Goal: Communication & Community: Ask a question

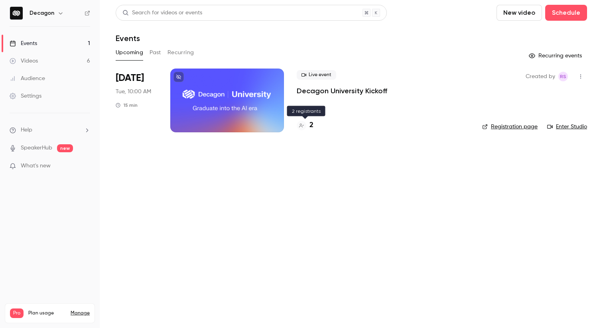
click at [310, 126] on h4 "2" at bounding box center [311, 125] width 4 height 11
click at [576, 75] on button "button" at bounding box center [580, 76] width 13 height 13
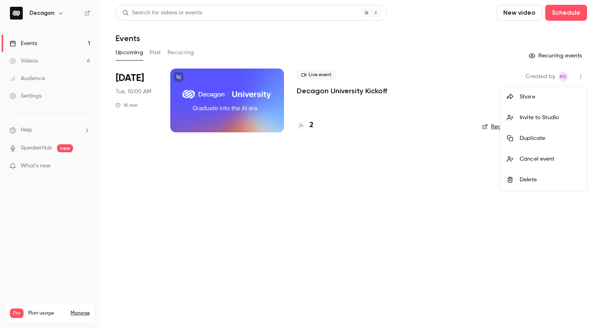
click at [341, 89] on div at bounding box center [301, 164] width 603 height 328
click at [248, 92] on div at bounding box center [227, 101] width 114 height 64
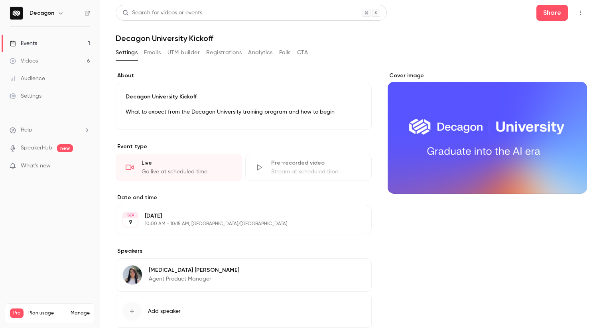
click at [233, 57] on button "Registrations" at bounding box center [223, 52] width 35 height 13
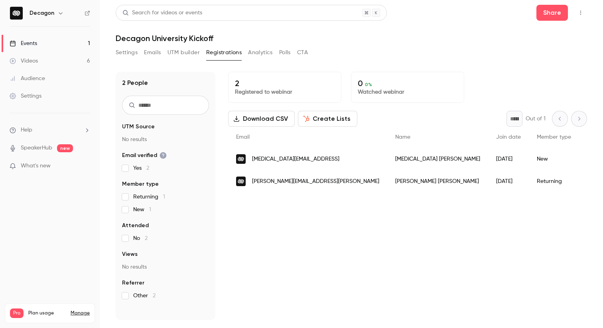
click at [187, 57] on button "UTM builder" at bounding box center [183, 52] width 32 height 13
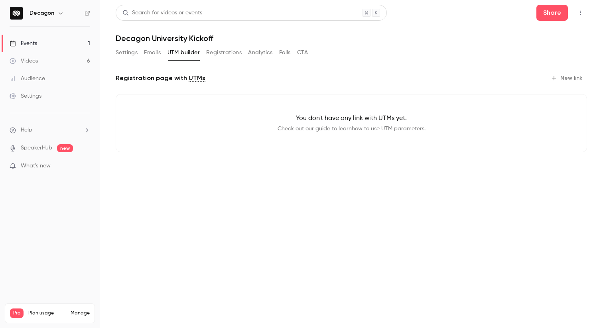
click at [152, 46] on button "Emails" at bounding box center [152, 52] width 17 height 13
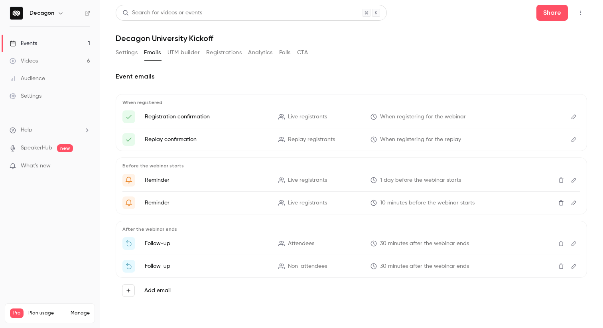
click at [124, 53] on button "Settings" at bounding box center [127, 52] width 22 height 13
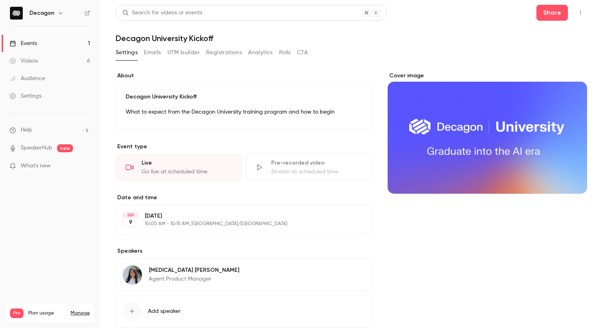
scroll to position [49, 0]
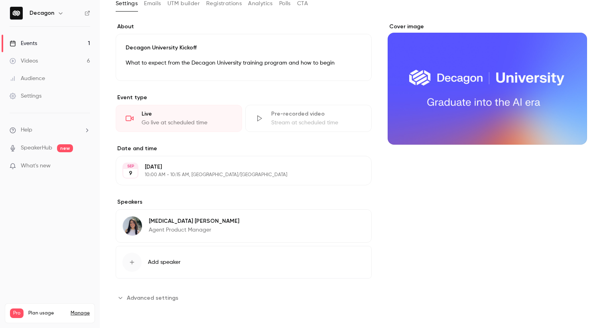
click at [129, 295] on span "Advanced settings" at bounding box center [152, 298] width 51 height 8
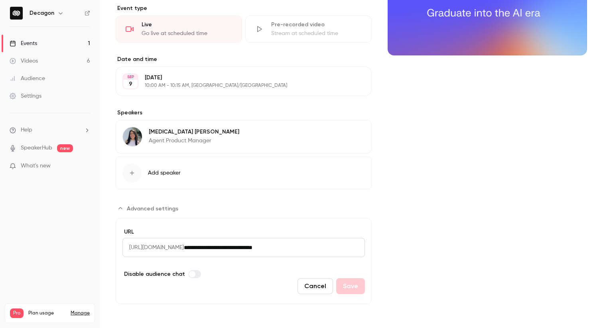
scroll to position [0, 0]
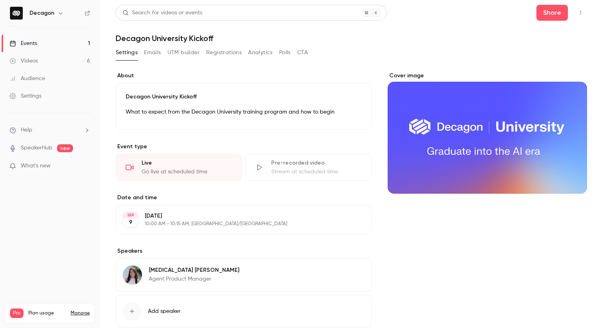
click at [581, 14] on icon "button" at bounding box center [580, 13] width 6 height 6
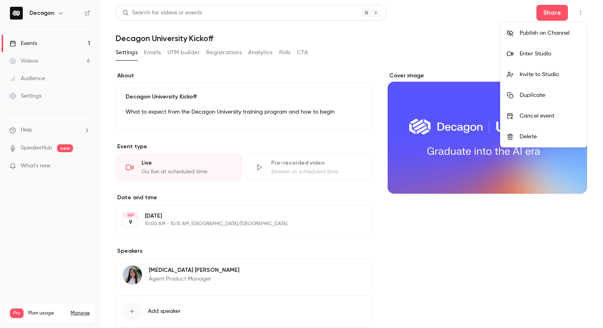
click at [388, 68] on div at bounding box center [301, 164] width 603 height 328
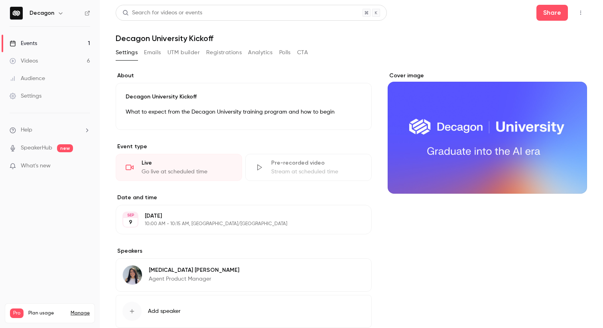
click at [233, 53] on button "Registrations" at bounding box center [223, 52] width 35 height 13
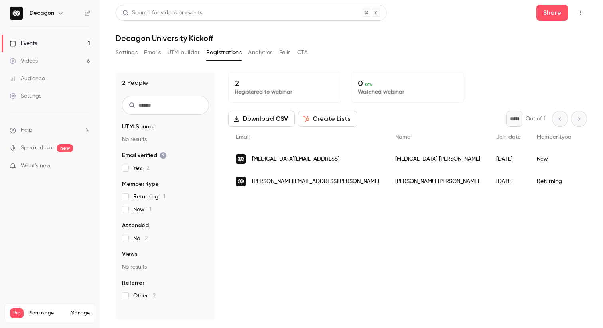
click at [49, 101] on link "Settings" at bounding box center [50, 96] width 100 height 18
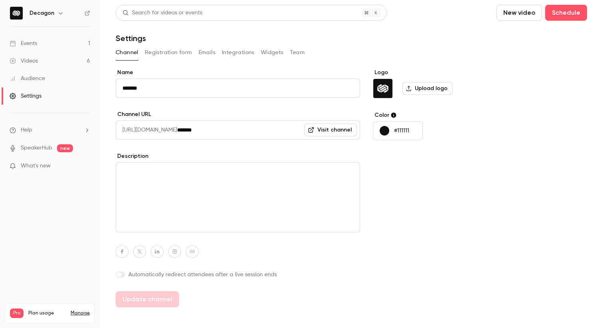
click at [175, 47] on button "Registration form" at bounding box center [168, 52] width 47 height 13
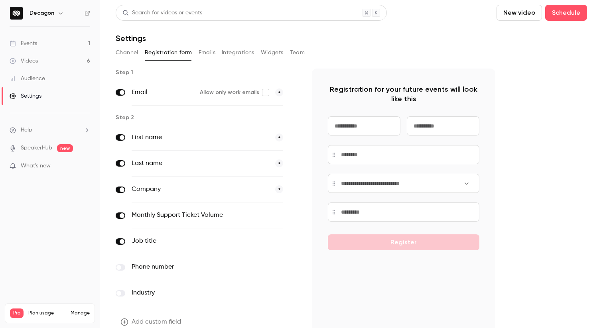
click at [208, 50] on button "Emails" at bounding box center [207, 52] width 17 height 13
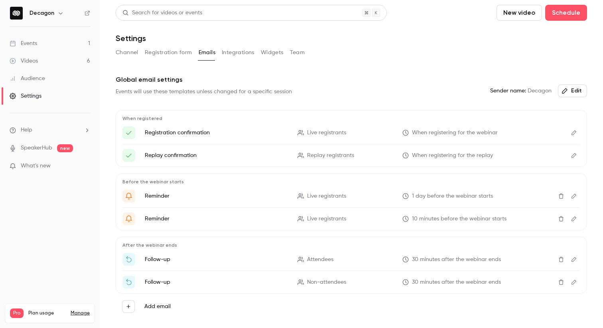
click at [233, 51] on button "Integrations" at bounding box center [238, 52] width 33 height 13
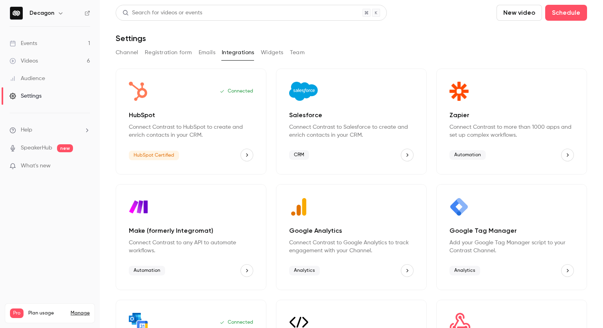
click at [272, 53] on button "Widgets" at bounding box center [272, 52] width 23 height 13
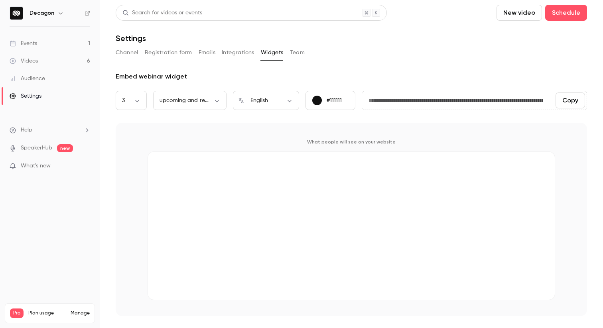
click at [238, 59] on button "Integrations" at bounding box center [238, 52] width 33 height 13
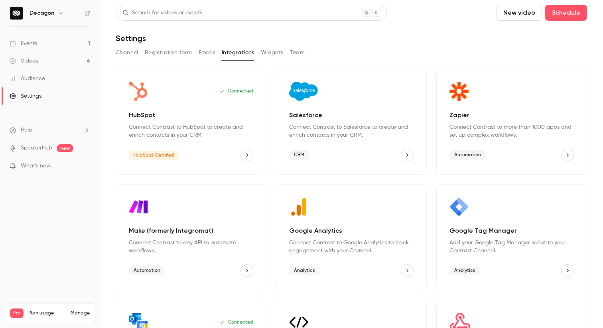
click at [129, 57] on button "Channel" at bounding box center [127, 52] width 23 height 13
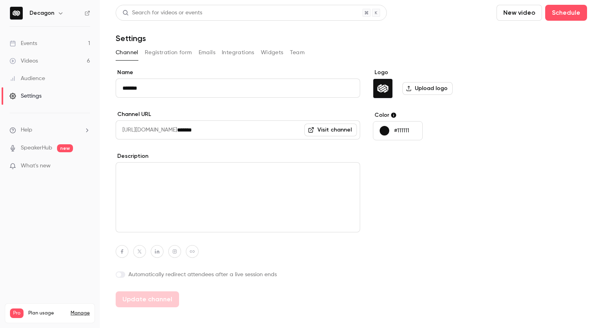
click at [49, 79] on link "Audience" at bounding box center [50, 79] width 100 height 18
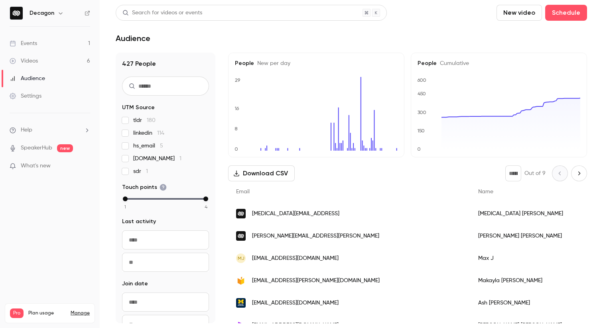
click at [57, 71] on link "Audience" at bounding box center [50, 79] width 100 height 18
click at [64, 63] on link "Videos 6" at bounding box center [50, 61] width 100 height 18
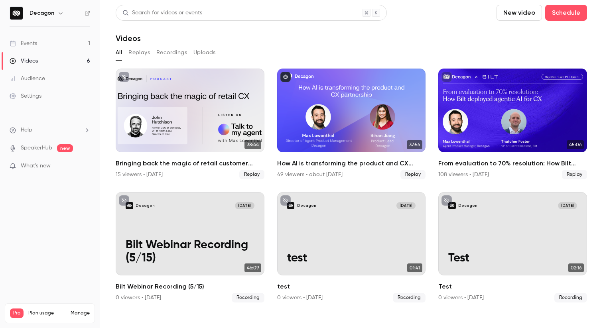
click at [59, 37] on link "Events 1" at bounding box center [50, 44] width 100 height 18
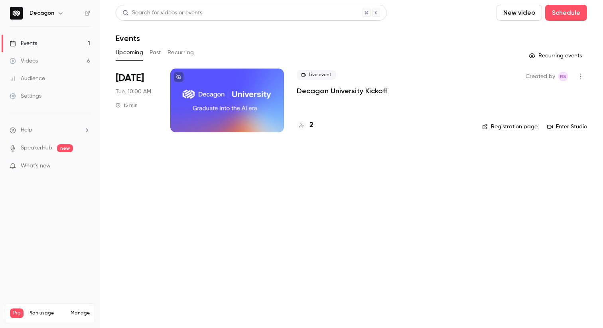
click at [583, 69] on div "Created by RS Registration page Enter Studio" at bounding box center [534, 101] width 105 height 64
click at [582, 74] on icon "button" at bounding box center [580, 77] width 6 height 6
click at [292, 128] on div at bounding box center [301, 164] width 603 height 328
click at [233, 94] on div at bounding box center [227, 101] width 114 height 64
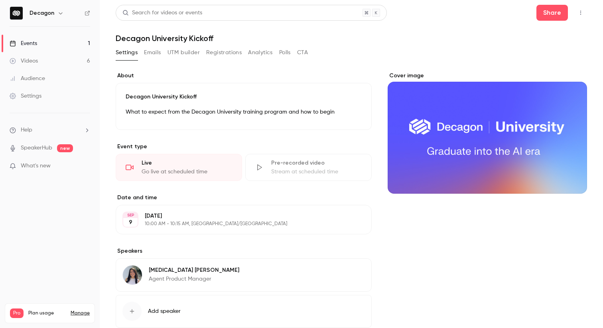
click at [581, 12] on icon "button" at bounding box center [580, 13] width 6 height 6
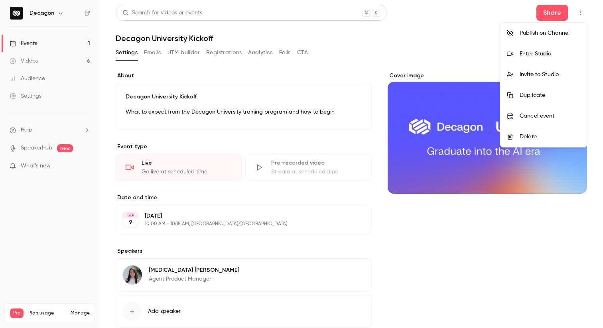
click at [580, 10] on div at bounding box center [301, 164] width 603 height 328
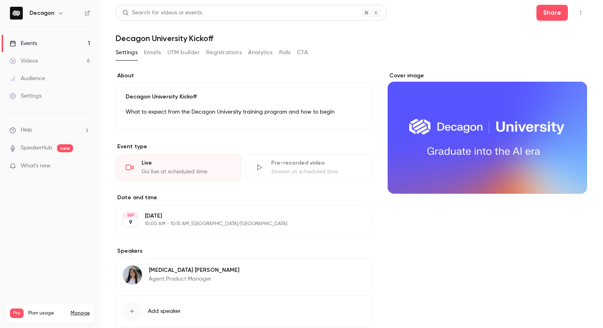
click at [580, 13] on icon "button" at bounding box center [580, 13] width 1 height 4
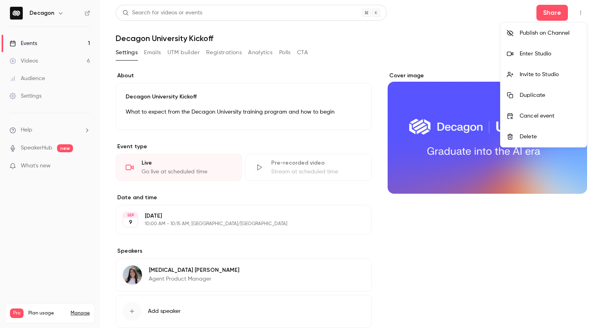
click at [343, 68] on div at bounding box center [301, 164] width 603 height 328
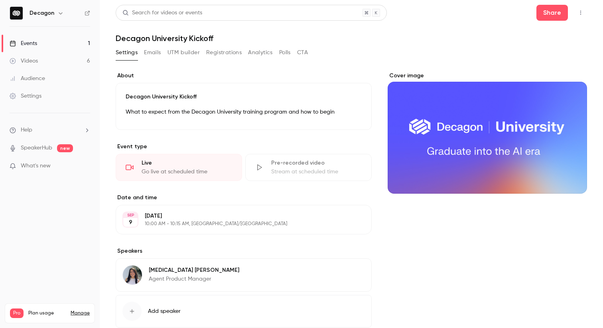
click at [583, 15] on icon "button" at bounding box center [580, 13] width 6 height 6
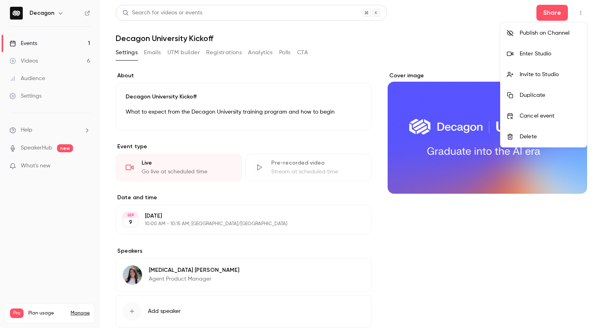
click at [437, 52] on div at bounding box center [301, 164] width 603 height 328
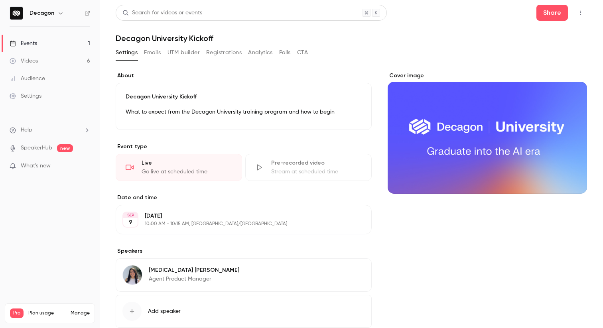
click at [585, 15] on button "button" at bounding box center [580, 12] width 13 height 13
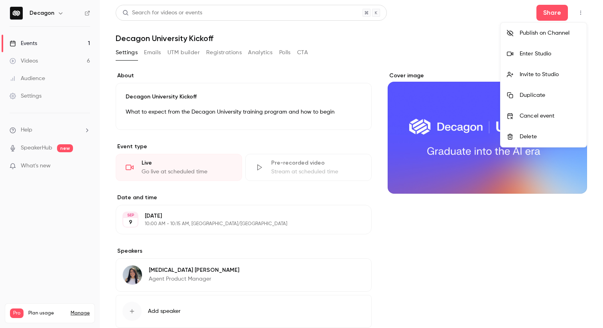
click at [557, 12] on div at bounding box center [301, 164] width 603 height 328
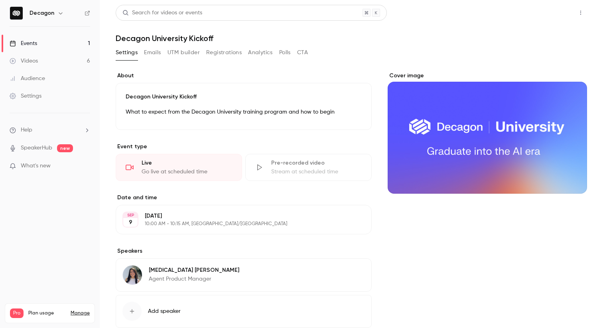
click at [555, 12] on button "Share" at bounding box center [551, 13] width 31 height 16
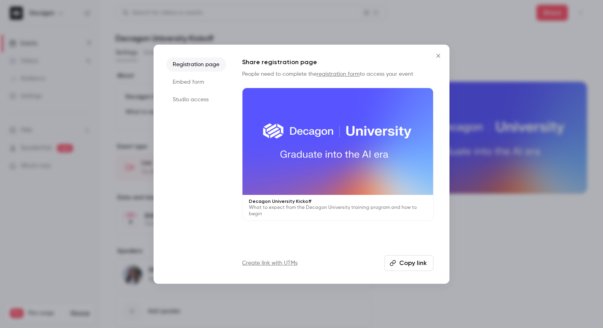
click at [357, 157] on div at bounding box center [337, 141] width 191 height 107
click at [440, 51] on button "Close" at bounding box center [438, 56] width 16 height 16
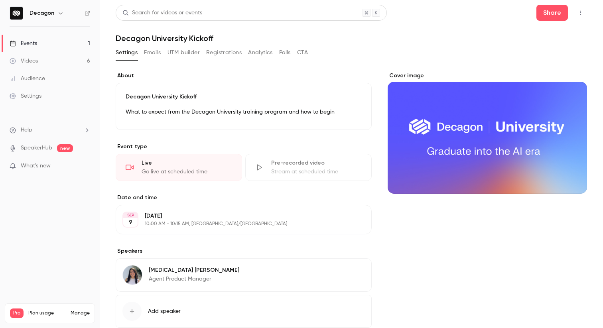
click at [31, 203] on nav "Decagon Events 1 Videos 6 Audience Settings Help SpeakerHub new What's new Pro …" at bounding box center [50, 164] width 100 height 328
click at [47, 125] on ul "Help SpeakerHub new What's new" at bounding box center [50, 148] width 100 height 71
click at [28, 130] on span "Help" at bounding box center [27, 130] width 12 height 8
click at [147, 123] on link "Talk to us" at bounding box center [146, 121] width 87 height 21
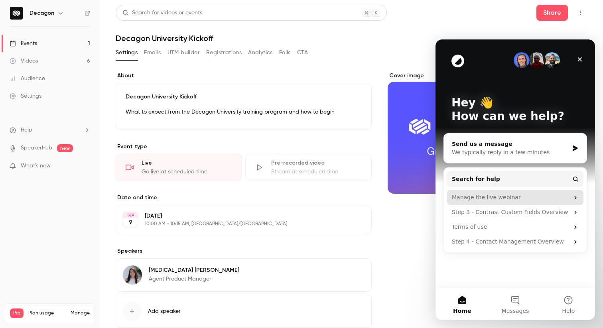
click at [506, 199] on div "Manage the live webinar" at bounding box center [510, 197] width 117 height 8
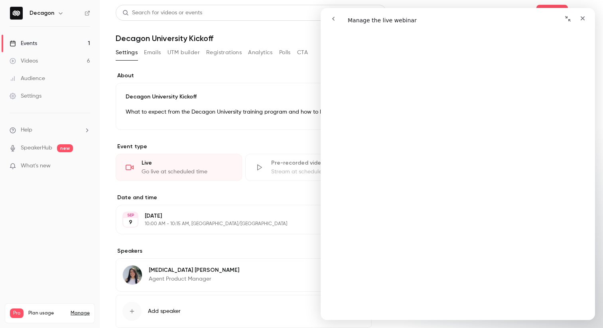
scroll to position [3724, 0]
click at [335, 16] on icon "go back" at bounding box center [333, 19] width 6 height 6
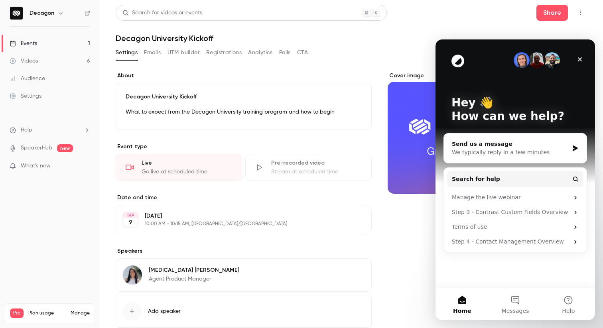
click at [380, 53] on div "Settings Emails UTM builder Registrations Analytics Polls CTA" at bounding box center [351, 54] width 471 height 16
click at [580, 57] on icon "Close" at bounding box center [580, 59] width 6 height 6
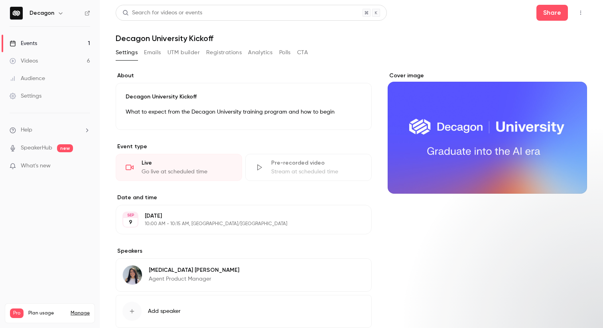
scroll to position [0, 0]
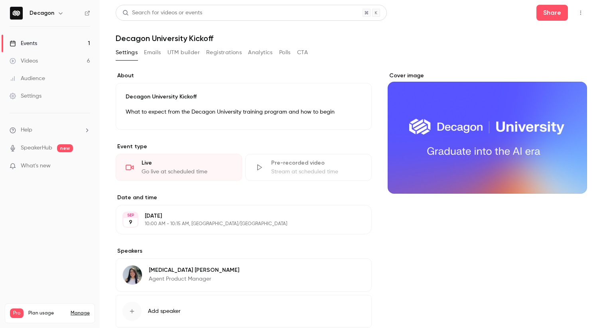
click at [222, 54] on button "Registrations" at bounding box center [223, 52] width 35 height 13
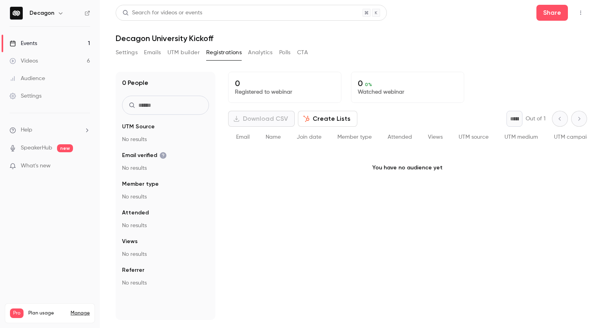
click at [575, 12] on button "button" at bounding box center [580, 12] width 13 height 13
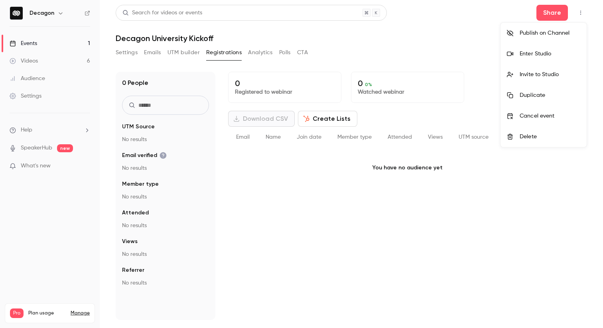
click at [431, 53] on div at bounding box center [301, 164] width 603 height 328
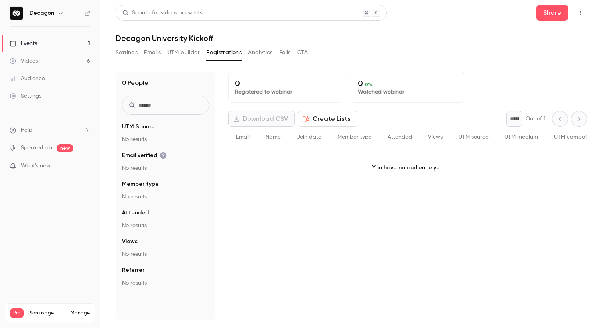
click at [51, 92] on link "Settings" at bounding box center [50, 96] width 100 height 18
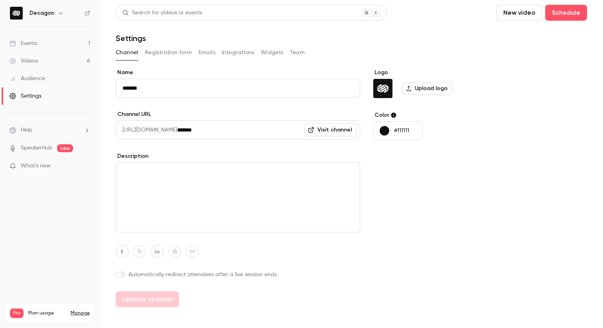
click at [288, 55] on div "Channel Registration form Emails Integrations Widgets Team" at bounding box center [351, 52] width 471 height 13
click at [290, 55] on button "Team" at bounding box center [297, 52] width 15 height 13
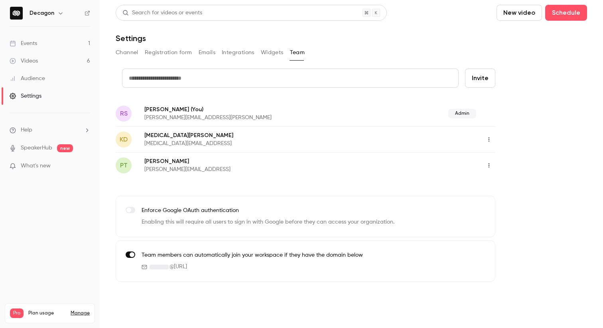
click at [486, 141] on icon "button" at bounding box center [489, 140] width 6 height 6
click at [506, 160] on div "Assign admin role" at bounding box center [532, 160] width 61 height 8
click at [24, 15] on div "Decagon" at bounding box center [50, 13] width 81 height 14
click at [17, 15] on img at bounding box center [16, 13] width 13 height 13
click at [37, 13] on h6 "Decagon" at bounding box center [42, 13] width 25 height 8
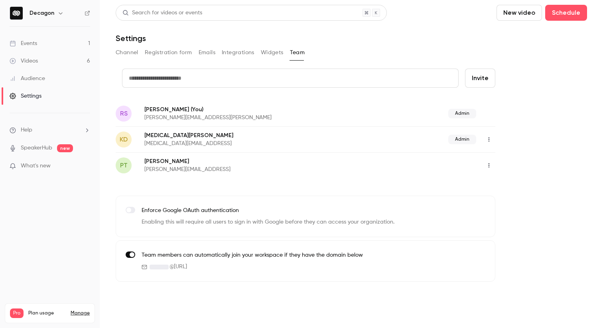
click at [25, 45] on div "Events" at bounding box center [24, 43] width 28 height 8
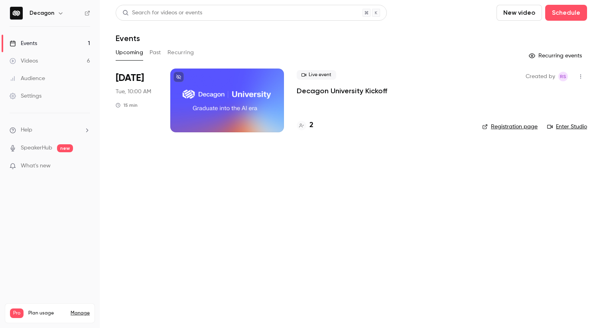
click at [34, 138] on ul "Help SpeakerHub new What's new" at bounding box center [50, 148] width 100 height 71
click at [37, 130] on li "Help" at bounding box center [50, 130] width 81 height 8
click at [136, 120] on link "Talk to us" at bounding box center [146, 121] width 87 height 21
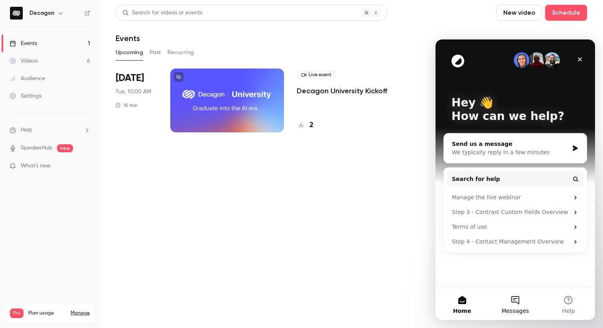
click at [517, 292] on button "Messages" at bounding box center [514, 304] width 53 height 32
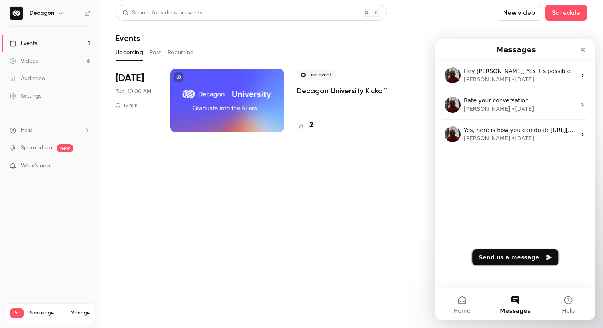
click at [513, 260] on button "Send us a message" at bounding box center [515, 258] width 86 height 16
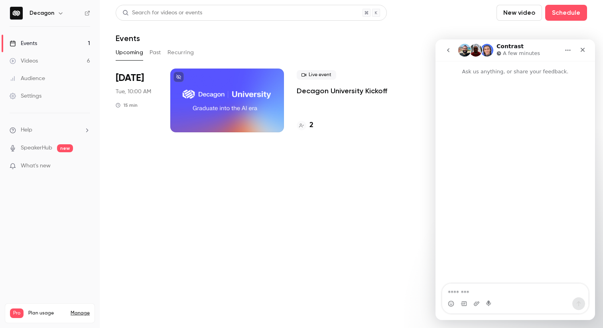
click at [486, 295] on textarea "Message…" at bounding box center [515, 291] width 146 height 14
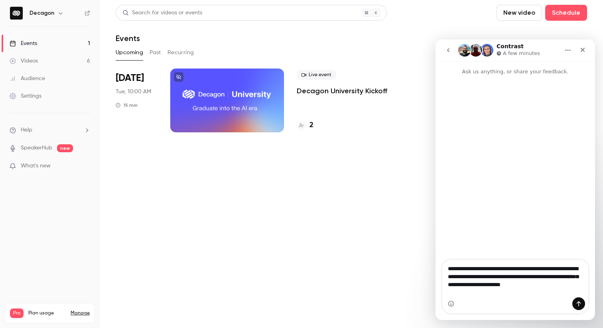
type textarea "**********"
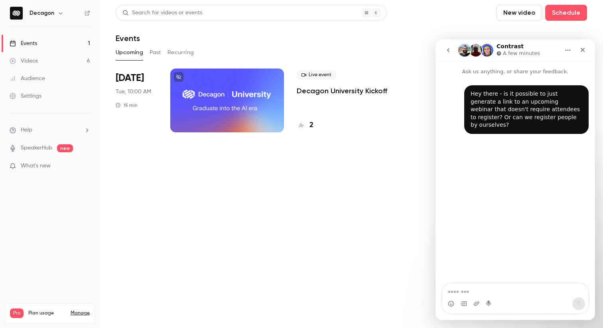
click at [336, 34] on div "Events" at bounding box center [351, 38] width 471 height 10
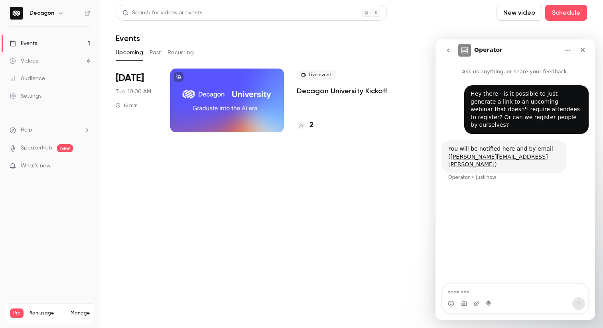
click at [523, 51] on div "Operator" at bounding box center [508, 50] width 101 height 13
click at [587, 47] on div "Close" at bounding box center [582, 50] width 14 height 14
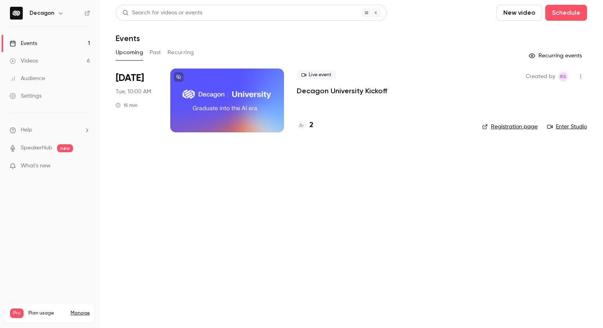
click at [578, 76] on icon "button" at bounding box center [580, 77] width 6 height 6
click at [528, 116] on div "Invite to Studio" at bounding box center [550, 118] width 61 height 8
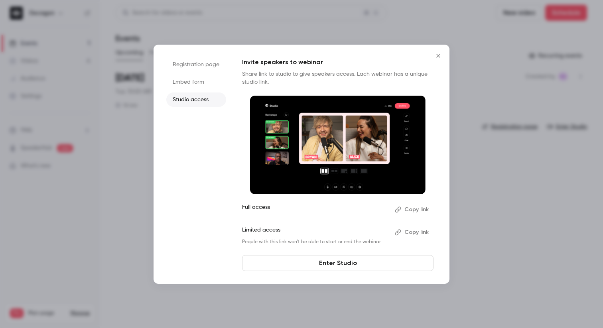
click at [415, 209] on button "Copy link" at bounding box center [413, 209] width 42 height 13
click at [437, 53] on icon "Close" at bounding box center [438, 56] width 10 height 6
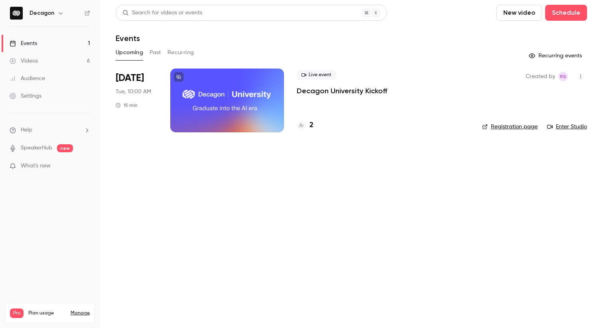
click at [33, 131] on li "Help" at bounding box center [50, 130] width 81 height 8
click at [106, 122] on link "Talk to us" at bounding box center [146, 121] width 87 height 21
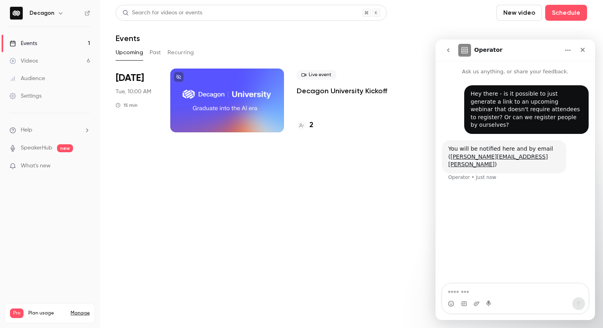
click at [554, 213] on div "Hey there - is it possible to just generate a link to an upcoming webinar that …" at bounding box center [514, 180] width 159 height 209
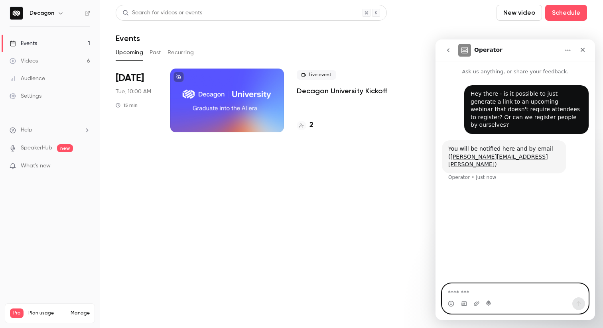
click at [498, 291] on textarea "Message…" at bounding box center [515, 291] width 146 height 14
click at [523, 295] on textarea "Message…" at bounding box center [515, 291] width 146 height 14
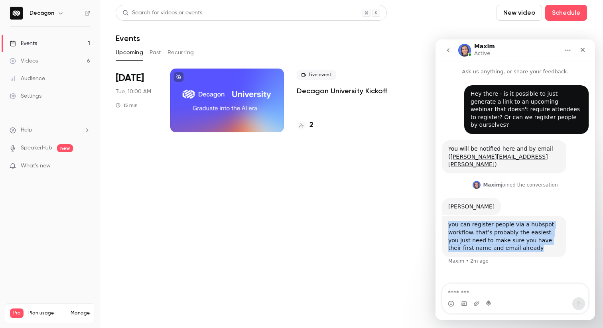
drag, startPoint x: 512, startPoint y: 232, endPoint x: 449, endPoint y: 210, distance: 66.6
click at [449, 221] on div "you can register people via a hubspot workflow. that’s probably the easiest. yo…" at bounding box center [504, 236] width 112 height 31
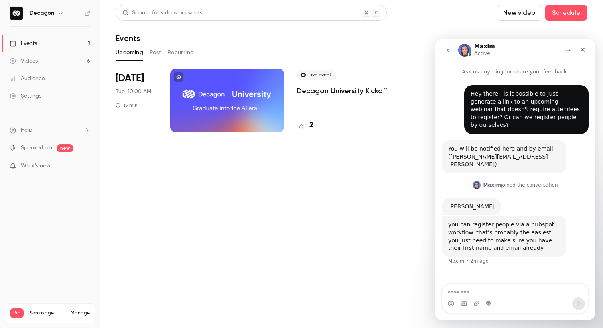
click at [445, 216] on div "you can register people via a hubspot workflow. that’s probably the easiest. yo…" at bounding box center [504, 236] width 124 height 41
click at [518, 231] on div "you can register people via a hubspot workflow. that’s probably the easiest. yo…" at bounding box center [504, 236] width 112 height 31
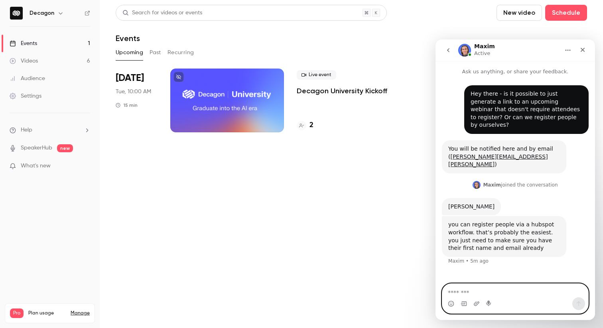
click at [496, 289] on textarea "Message…" at bounding box center [515, 291] width 146 height 14
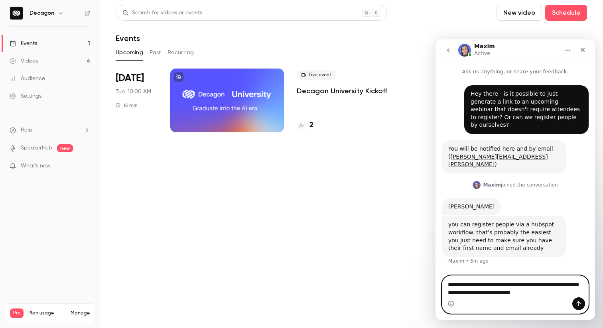
click at [448, 292] on textarea "**********" at bounding box center [515, 287] width 146 height 22
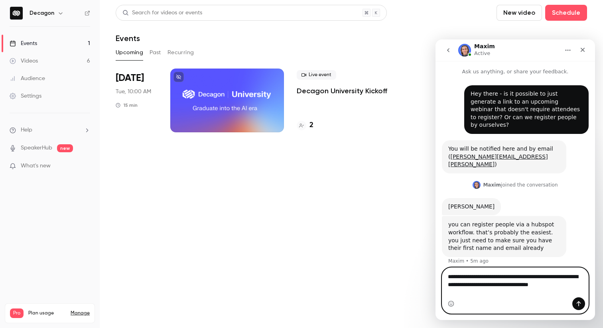
click at [585, 289] on textarea "**********" at bounding box center [515, 279] width 146 height 22
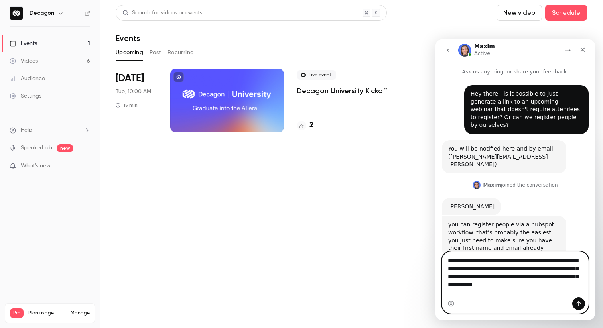
scroll to position [6, 0]
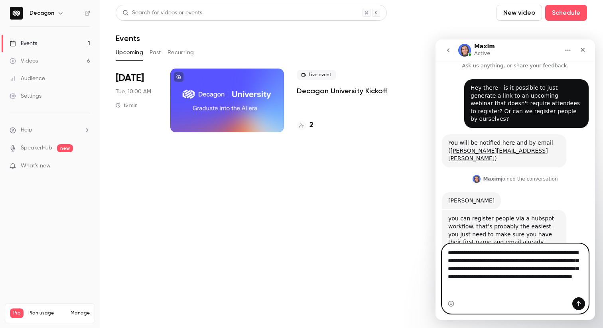
type textarea "**********"
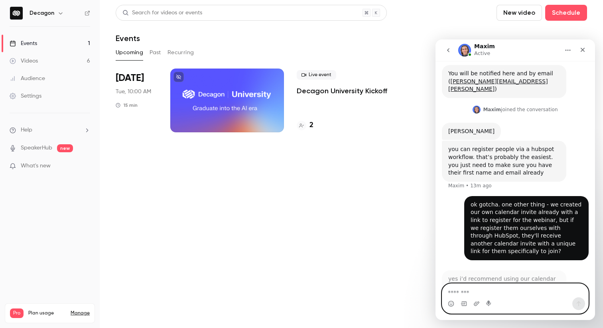
scroll to position [92, 0]
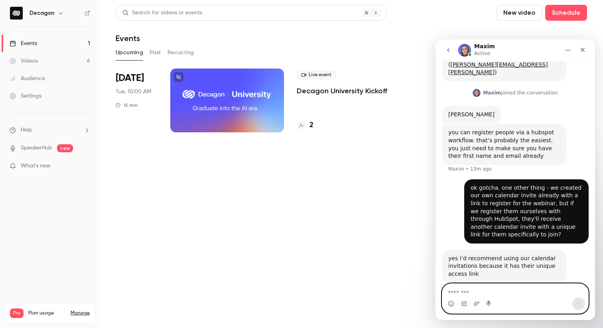
click at [519, 288] on textarea "Message…" at bounding box center [515, 291] width 146 height 14
